Goal: Transaction & Acquisition: Purchase product/service

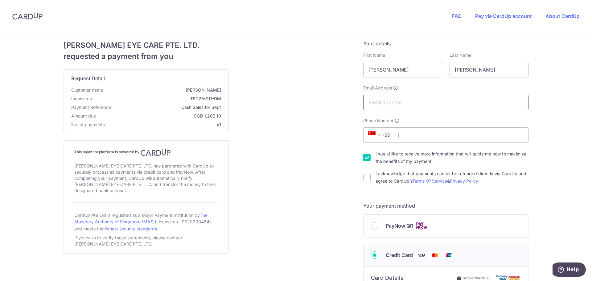
click at [374, 98] on input "Email Address" at bounding box center [445, 102] width 165 height 15
type input "[EMAIL_ADDRESS][DOMAIN_NAME]"
click at [411, 137] on input "Phone Number" at bounding box center [445, 134] width 165 height 15
type input "82288785"
click at [326, 137] on div "Your details First Name [PERSON_NAME] Last Name [PERSON_NAME] Email Address [EM…" at bounding box center [446, 280] width 300 height 496
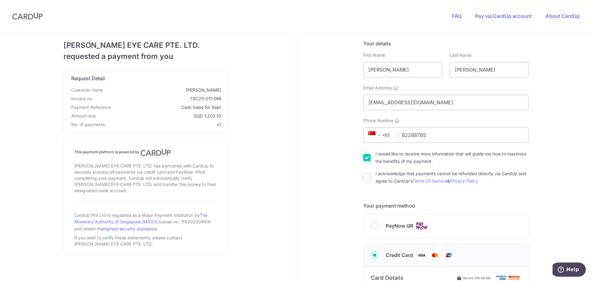
click at [366, 158] on input "I would like to receive more information that will guide me how to maximize the…" at bounding box center [366, 157] width 7 height 7
checkbox input "false"
click at [366, 178] on input "I acknowledge that payments cannot be refunded directly via CardUp and agree to…" at bounding box center [366, 177] width 7 height 7
checkbox input "true"
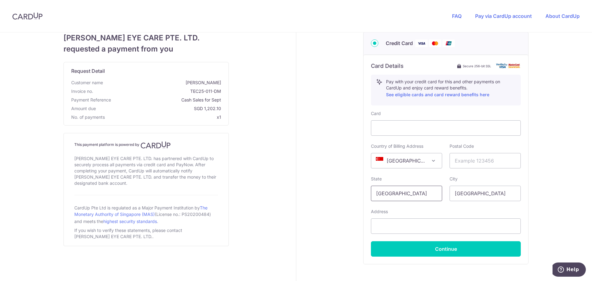
scroll to position [216, 0]
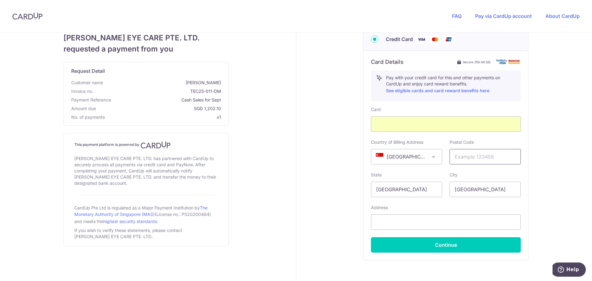
click at [462, 158] on input "text" at bounding box center [484, 156] width 71 height 15
type input "588378"
click at [458, 247] on button "Continue" at bounding box center [446, 244] width 150 height 15
type input "[STREET_ADDRESS]"
click at [452, 245] on button "Continue" at bounding box center [446, 244] width 150 height 15
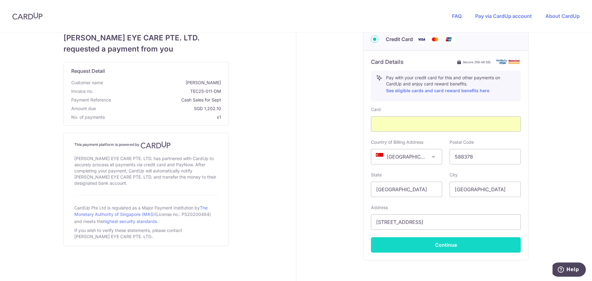
type input "**** 7005"
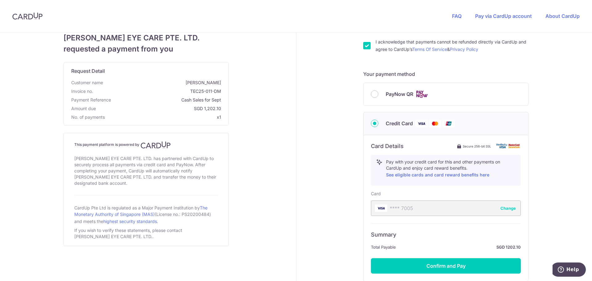
scroll to position [184, 0]
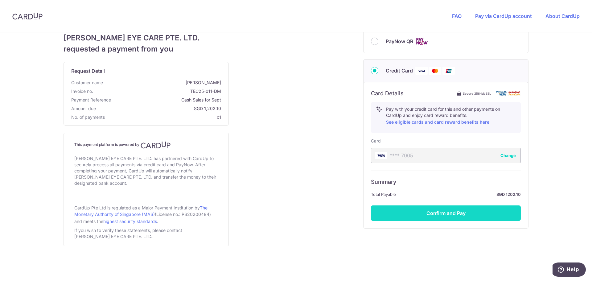
click at [447, 212] on button "Confirm and Pay" at bounding box center [446, 212] width 150 height 15
